Goal: Information Seeking & Learning: Learn about a topic

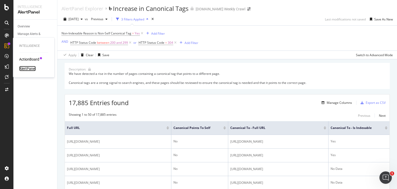
click at [35, 69] on div "AlertPanel" at bounding box center [27, 68] width 17 height 5
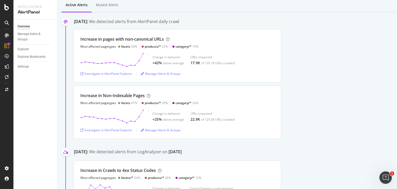
scroll to position [155, 0]
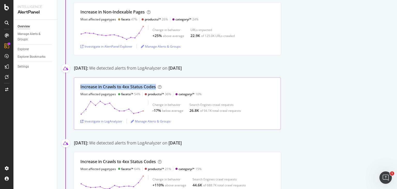
drag, startPoint x: 156, startPoint y: 86, endPoint x: 76, endPoint y: 85, distance: 79.6
click at [76, 85] on div "Increase in Crawls to 4xx Status Codes Most affected pagetypes facets/* 54% pro…" at bounding box center [177, 103] width 207 height 52
copy div "Increase in Crawls to 4xx Status Codes"
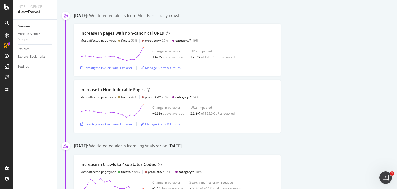
click at [284, 80] on div "Increase in Non-Indexable Pages Most affected pagetypes facets 47% products/* 2…" at bounding box center [235, 106] width 323 height 52
click at [123, 124] on div "Investigate in AlertPanel Explorer" at bounding box center [106, 124] width 52 height 4
click at [140, 31] on div "Increase in pages with non-canonical URLs" at bounding box center [121, 33] width 83 height 6
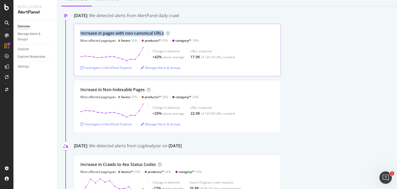
copy div "Increase in pages with non-canonical URLs"
click at [98, 66] on div "Investigate in AlertPanel Explorer" at bounding box center [106, 67] width 52 height 4
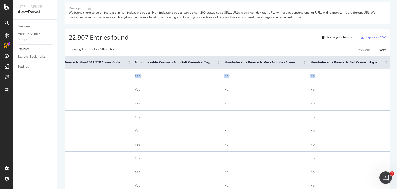
scroll to position [0, 200]
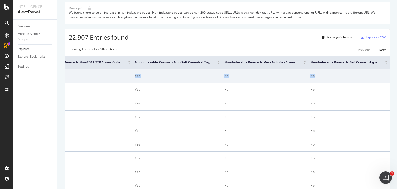
drag, startPoint x: 276, startPoint y: 79, endPoint x: 382, endPoint y: 84, distance: 106.0
click at [382, 83] on tr "https://www.levi.com/AD/en/accessories%2Fmen%2Fmen-bags-accessories/c/levi_acce…" at bounding box center [168, 76] width 441 height 14
click at [365, 79] on td "No" at bounding box center [348, 76] width 81 height 14
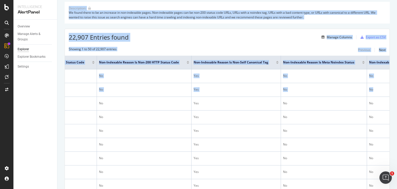
scroll to position [0, 0]
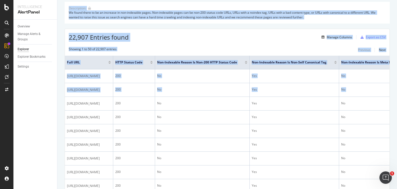
drag, startPoint x: 343, startPoint y: 96, endPoint x: 58, endPoint y: 73, distance: 286.2
click at [56, 74] on div "Intelligence AlertPanel Overview Manage Alerts & Groups Explorer Explorer Bookm…" at bounding box center [204, 94] width 383 height 189
click at [219, 48] on div "Showing 1 to 50 of 22,907 entries Previous Next" at bounding box center [227, 50] width 325 height 6
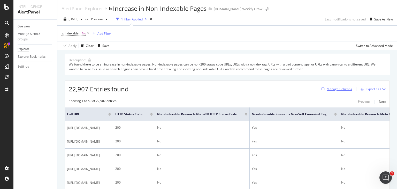
click at [334, 88] on div "Manage Columns" at bounding box center [339, 89] width 25 height 4
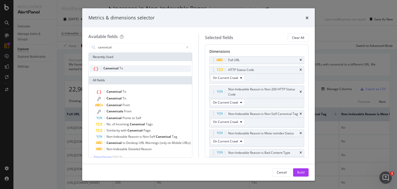
type input "canonical"
click at [138, 65] on div "Canonical To" at bounding box center [140, 68] width 101 height 7
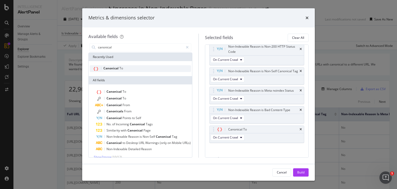
click at [138, 66] on div "Canonical To" at bounding box center [140, 68] width 101 height 7
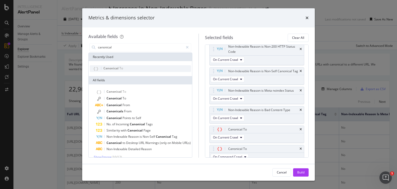
scroll to position [62, 0]
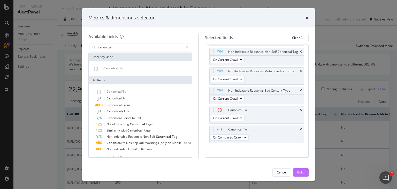
click at [294, 169] on button "Build" at bounding box center [301, 172] width 16 height 8
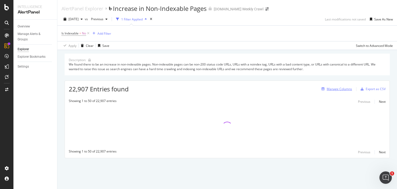
click at [340, 86] on button "Manage Columns" at bounding box center [335, 89] width 33 height 6
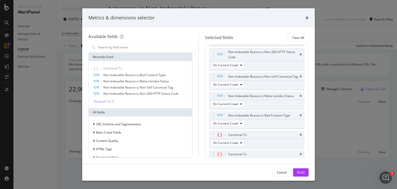
scroll to position [52, 0]
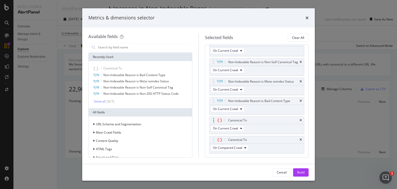
click at [271, 128] on div "Canonical To On Current Crawl" at bounding box center [256, 124] width 95 height 17
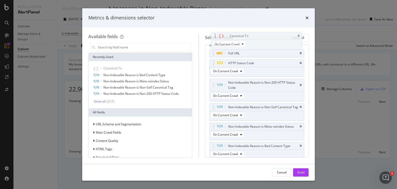
scroll to position [0, 0]
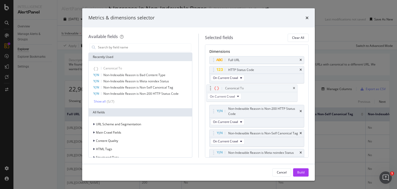
drag, startPoint x: 270, startPoint y: 128, endPoint x: 268, endPoint y: 92, distance: 36.2
click at [268, 92] on body "Intelligence AlertPanel Overview Manage Alerts & Groups Explorer Explorer Bookm…" at bounding box center [198, 94] width 397 height 189
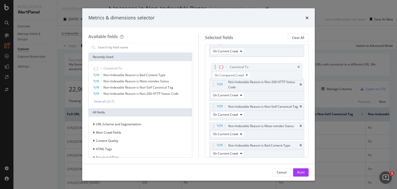
scroll to position [46, 0]
drag, startPoint x: 258, startPoint y: 103, endPoint x: 260, endPoint y: 72, distance: 31.3
click at [260, 72] on body "Intelligence AlertPanel Overview Manage Alerts & Groups Explorer Explorer Bookm…" at bounding box center [198, 94] width 397 height 189
click at [296, 168] on div "Cancel Build" at bounding box center [198, 172] width 233 height 17
click at [297, 170] on div "Build" at bounding box center [300, 172] width 7 height 4
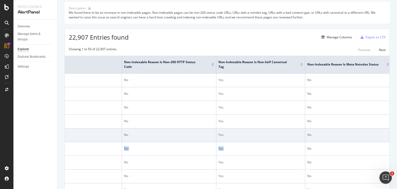
scroll to position [0, 389]
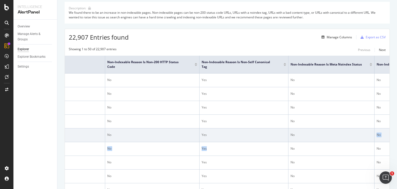
drag, startPoint x: 322, startPoint y: 171, endPoint x: 382, endPoint y: 165, distance: 60.3
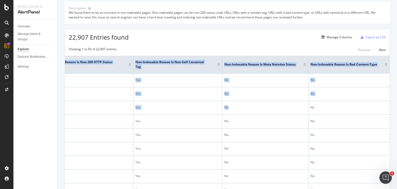
scroll to position [0, 458]
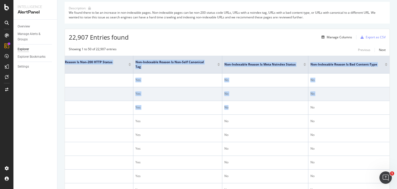
drag, startPoint x: 322, startPoint y: 113, endPoint x: 373, endPoint y: 109, distance: 51.3
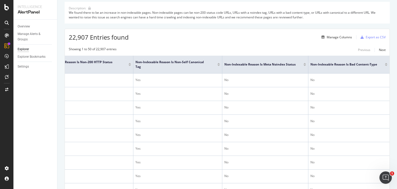
click at [224, 31] on div "22,907 Entries found Manage Columns Export as CSV" at bounding box center [227, 35] width 325 height 13
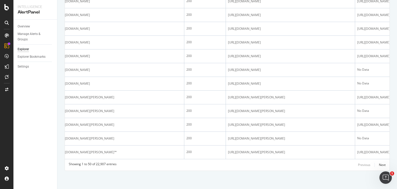
scroll to position [0, 0]
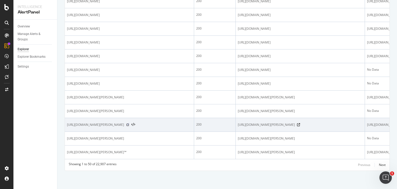
click at [129, 123] on icon at bounding box center [127, 124] width 3 height 3
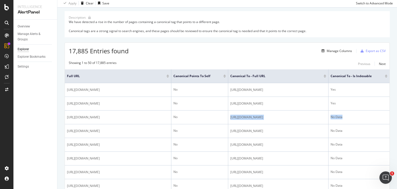
scroll to position [0, 44]
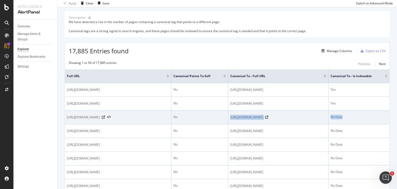
drag, startPoint x: 254, startPoint y: 128, endPoint x: 381, endPoint y: 130, distance: 126.6
click at [381, 124] on tr "[URL][DOMAIN_NAME] No [URL][DOMAIN_NAME] No Data" at bounding box center [227, 117] width 325 height 14
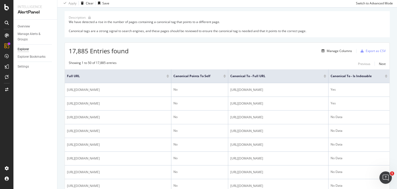
click at [269, 44] on div "17,885 Entries found Manage Columns Export as CSV" at bounding box center [227, 49] width 325 height 13
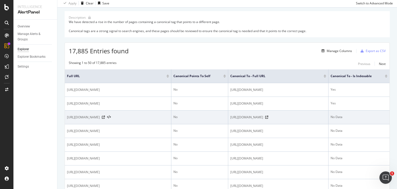
drag, startPoint x: 264, startPoint y: 160, endPoint x: 132, endPoint y: 130, distance: 134.8
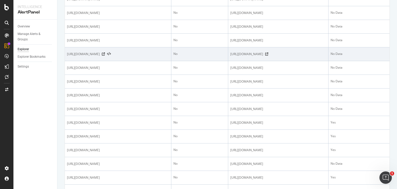
scroll to position [233, 0]
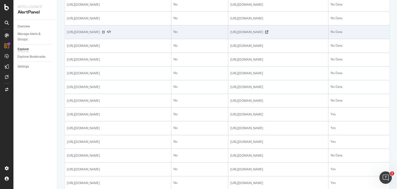
click at [105, 34] on icon at bounding box center [103, 31] width 3 height 3
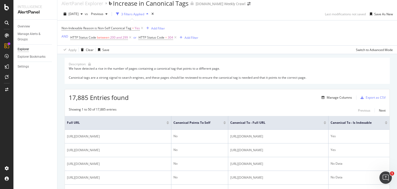
scroll to position [0, 0]
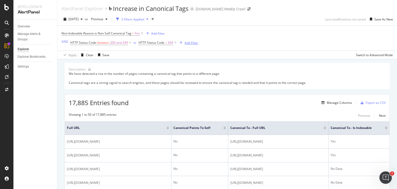
click at [185, 43] on div "Add Filter" at bounding box center [191, 43] width 14 height 4
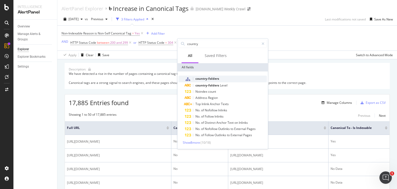
type input "country"
click at [207, 77] on span "country-folders" at bounding box center [207, 78] width 24 height 4
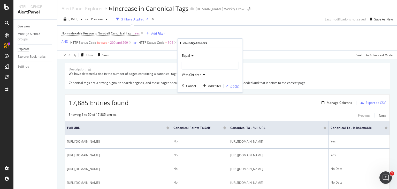
click at [232, 83] on div "Apply" at bounding box center [234, 85] width 8 height 4
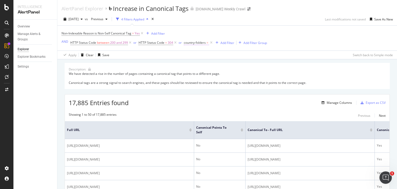
click at [198, 43] on span "country-folders" at bounding box center [195, 42] width 22 height 4
click at [200, 61] on div at bounding box center [216, 64] width 56 height 8
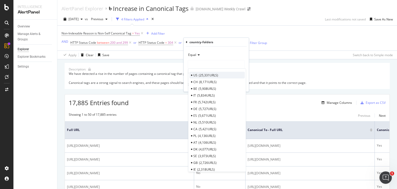
click at [203, 71] on div "US 25,331 URLS CH 8,171 URLS BE 5,908 URLS IT 5,834 URLS FR 5,742 URLS DE 5,727…" at bounding box center [217, 119] width 58 height 103
click at [203, 72] on div "US 25,331 URLS" at bounding box center [216, 75] width 55 height 7
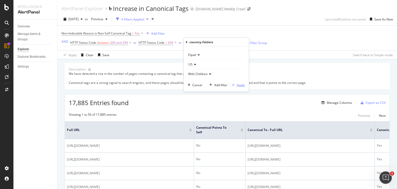
click at [235, 83] on div "button" at bounding box center [233, 84] width 7 height 3
click at [251, 44] on div "Add Filter Group" at bounding box center [262, 43] width 24 height 4
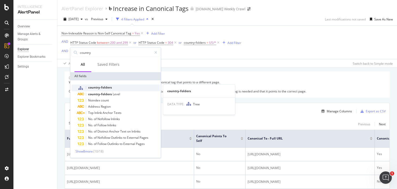
click at [111, 87] on span "country-folders" at bounding box center [100, 87] width 24 height 4
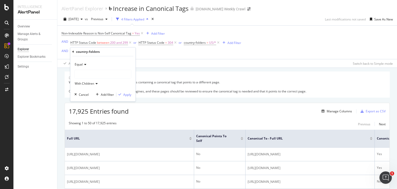
click at [100, 77] on div at bounding box center [103, 74] width 56 height 8
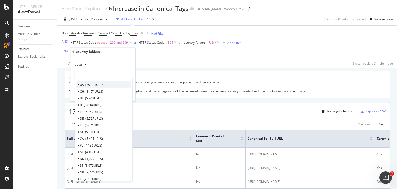
click at [99, 85] on span "25,331 URLS" at bounding box center [94, 84] width 19 height 4
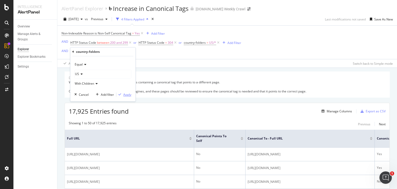
click at [121, 93] on icon "button" at bounding box center [119, 94] width 3 height 3
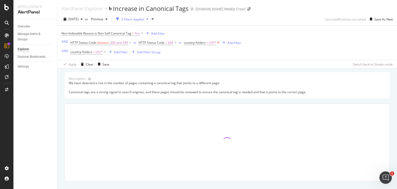
click at [217, 41] on icon at bounding box center [218, 42] width 4 height 5
click at [207, 54] on div "Non-Indexable Reason is Non-Self Canonical Tag = Yes Add Filter AND HTTP Status…" at bounding box center [226, 43] width 331 height 34
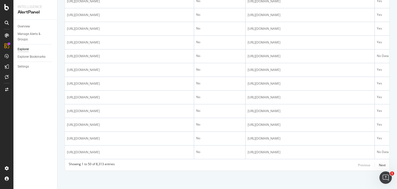
scroll to position [903, 0]
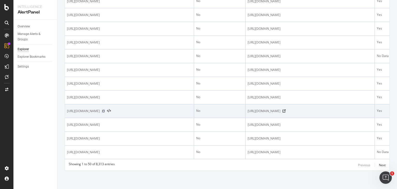
click at [105, 109] on icon at bounding box center [103, 110] width 3 height 3
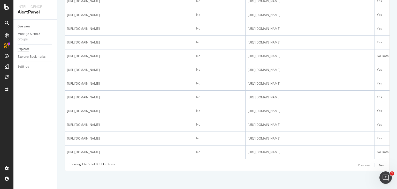
drag, startPoint x: 276, startPoint y: 155, endPoint x: 280, endPoint y: 155, distance: 3.7
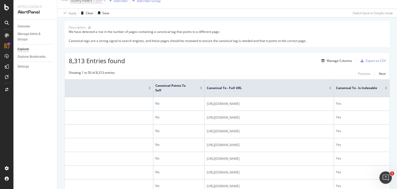
scroll to position [51, 0]
click at [336, 59] on div "Manage Columns" at bounding box center [339, 61] width 25 height 4
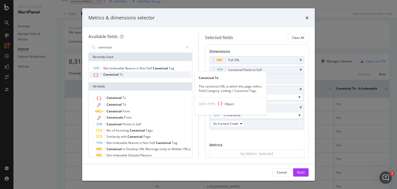
type input "canonical"
click at [142, 75] on div "Canonical To" at bounding box center [140, 74] width 101 height 7
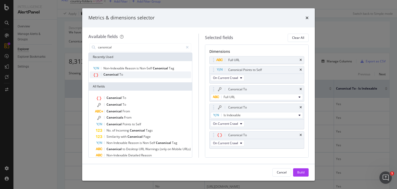
click at [142, 75] on div "Canonical To" at bounding box center [140, 74] width 101 height 7
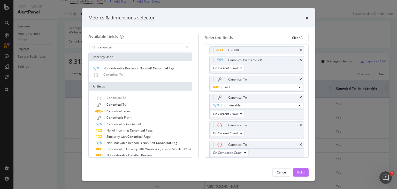
click at [297, 172] on div "Build" at bounding box center [300, 172] width 7 height 4
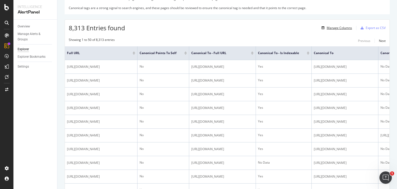
scroll to position [88, 0]
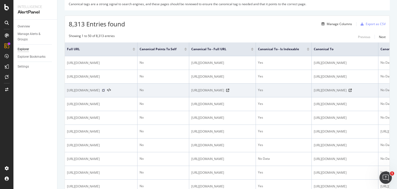
click at [105, 92] on icon at bounding box center [103, 90] width 3 height 3
drag, startPoint x: 135, startPoint y: 105, endPoint x: 67, endPoint y: 99, distance: 68.2
click at [67, 93] on span "[URL][DOMAIN_NAME]" at bounding box center [83, 90] width 33 height 5
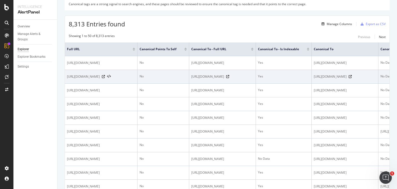
copy span "[URL][DOMAIN_NAME]"
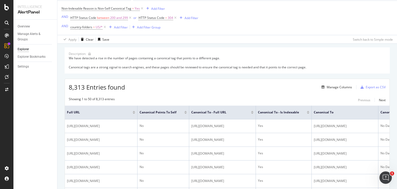
scroll to position [76, 0]
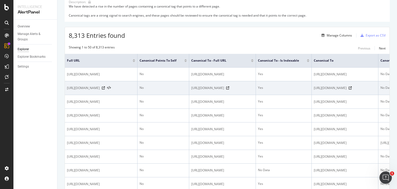
copy span "[URL][DOMAIN_NAME]"
drag, startPoint x: 114, startPoint y: 99, endPoint x: 65, endPoint y: 90, distance: 50.0
click at [65, 90] on td "[URL][DOMAIN_NAME]" at bounding box center [101, 88] width 73 height 14
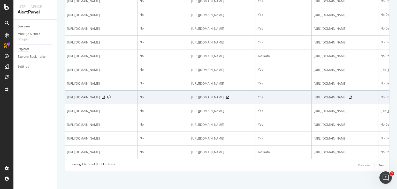
scroll to position [903, 0]
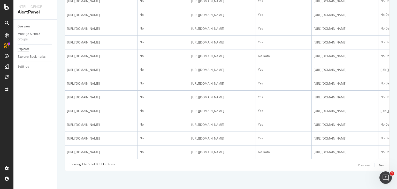
click at [374, 165] on div "Previous Next" at bounding box center [372, 164] width 28 height 6
click at [379, 165] on div "Next" at bounding box center [382, 165] width 7 height 4
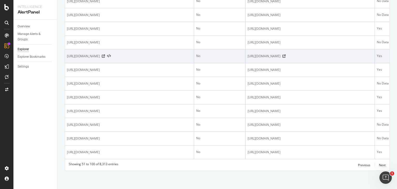
drag, startPoint x: 109, startPoint y: 40, endPoint x: 73, endPoint y: 36, distance: 35.4
click at [73, 53] on span "[URL][DOMAIN_NAME]" at bounding box center [83, 55] width 33 height 5
drag, startPoint x: 128, startPoint y: 44, endPoint x: 65, endPoint y: 34, distance: 63.2
click at [65, 49] on td "[URL][DOMAIN_NAME]" at bounding box center [129, 56] width 129 height 14
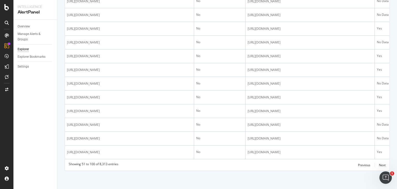
copy span "[URL][DOMAIN_NAME]"
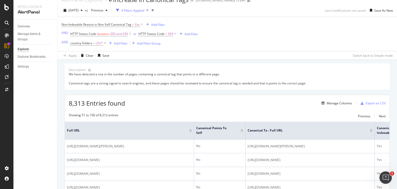
scroll to position [0, 0]
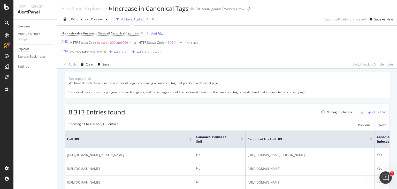
click at [104, 51] on icon at bounding box center [105, 51] width 4 height 5
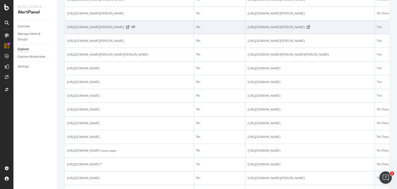
scroll to position [208, 0]
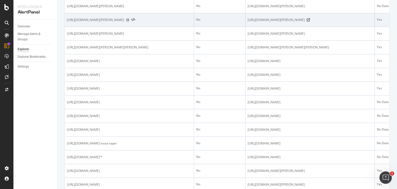
click at [129, 21] on icon at bounding box center [127, 19] width 3 height 3
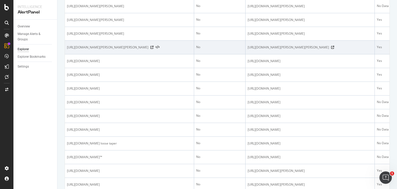
drag, startPoint x: 161, startPoint y: 91, endPoint x: 66, endPoint y: 85, distance: 94.5
click at [66, 54] on td "[URL][DOMAIN_NAME][PERSON_NAME][PERSON_NAME]" at bounding box center [129, 48] width 129 height 14
copy span "[URL][DOMAIN_NAME][PERSON_NAME][PERSON_NAME]"
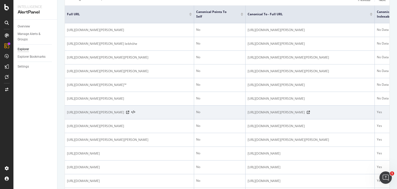
scroll to position [0, 0]
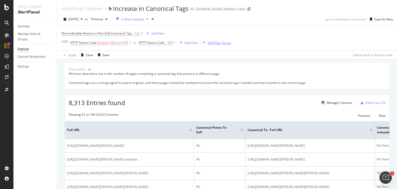
click at [208, 43] on div "Add Filter Group" at bounding box center [219, 43] width 24 height 4
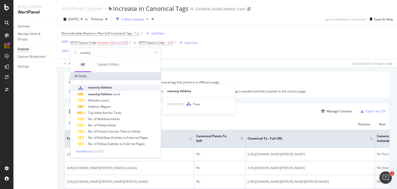
click at [117, 89] on div "country-folders" at bounding box center [119, 87] width 82 height 7
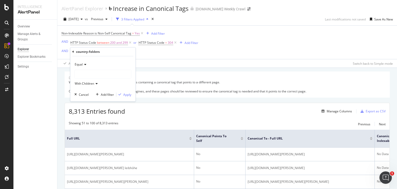
click at [106, 74] on div at bounding box center [103, 74] width 56 height 8
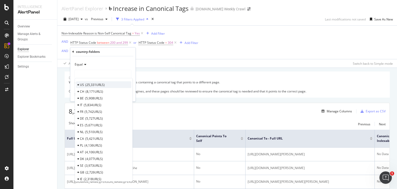
click at [104, 84] on span "25,331 URLS" at bounding box center [94, 84] width 19 height 4
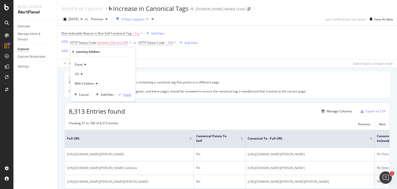
click at [124, 92] on div "Apply" at bounding box center [127, 94] width 8 height 4
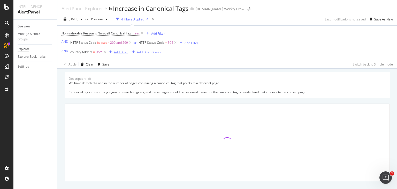
click at [123, 54] on div "Add Filter" at bounding box center [121, 52] width 14 height 4
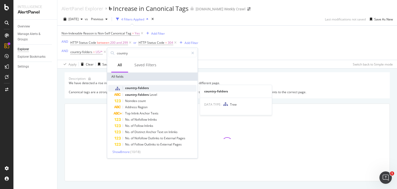
click at [140, 90] on div "country-folders" at bounding box center [155, 88] width 82 height 7
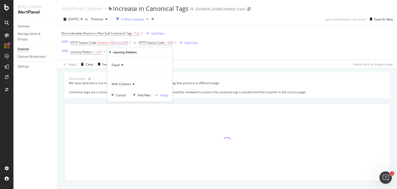
click at [127, 74] on div at bounding box center [140, 74] width 56 height 8
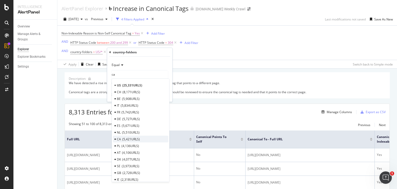
type input "ca"
drag, startPoint x: 143, startPoint y: 136, endPoint x: 144, endPoint y: 133, distance: 3.1
click at [143, 136] on div "CA 5,421 URLS" at bounding box center [140, 138] width 55 height 7
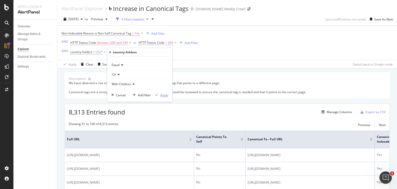
click at [157, 96] on icon "button" at bounding box center [156, 94] width 3 height 3
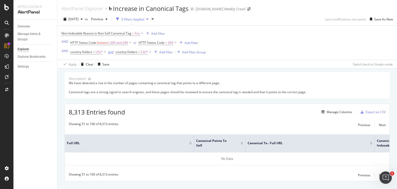
click at [111, 53] on div "and" at bounding box center [110, 52] width 5 height 4
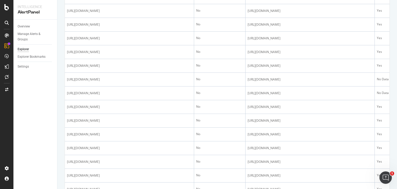
scroll to position [310, 0]
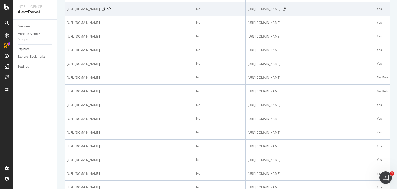
copy span "[URL][DOMAIN_NAME]"
drag, startPoint x: 157, startPoint y: 67, endPoint x: 67, endPoint y: 65, distance: 90.2
click at [67, 12] on div "[URL][DOMAIN_NAME]" at bounding box center [129, 8] width 125 height 5
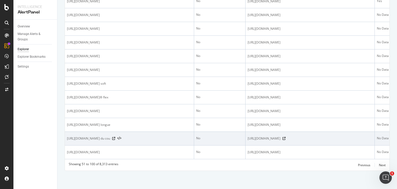
scroll to position [924, 0]
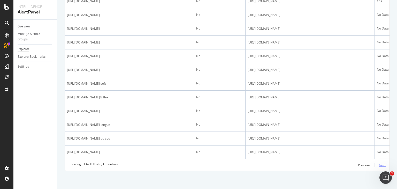
click at [379, 164] on div "Next" at bounding box center [382, 165] width 7 height 4
